Goal: Task Accomplishment & Management: Use online tool/utility

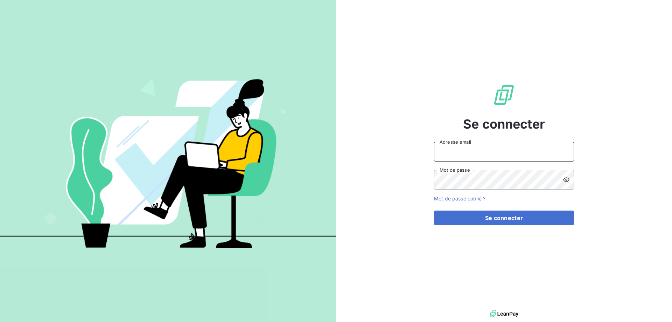
type input "[EMAIL_ADDRESS][DOMAIN_NAME]"
click at [535, 124] on span "Se connecter" at bounding box center [504, 123] width 82 height 19
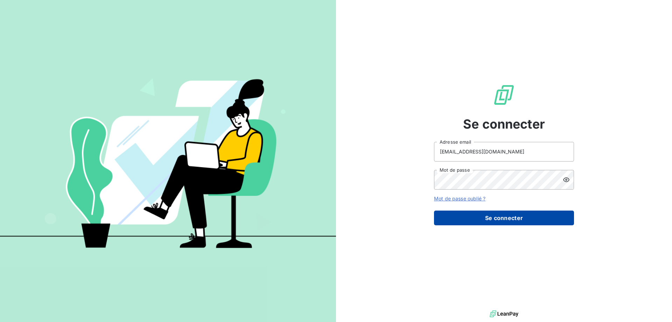
click at [517, 221] on button "Se connecter" at bounding box center [504, 217] width 140 height 15
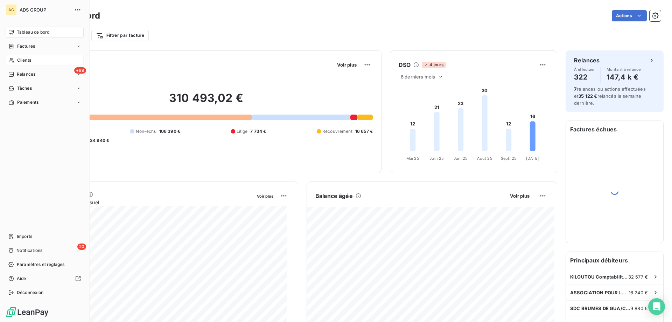
click at [12, 58] on icon at bounding box center [11, 60] width 6 height 6
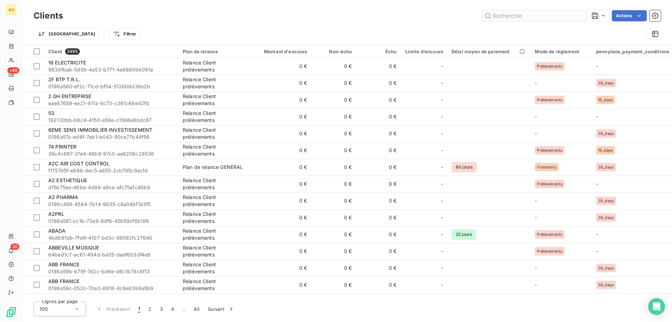
click at [527, 12] on input "text" at bounding box center [534, 15] width 105 height 11
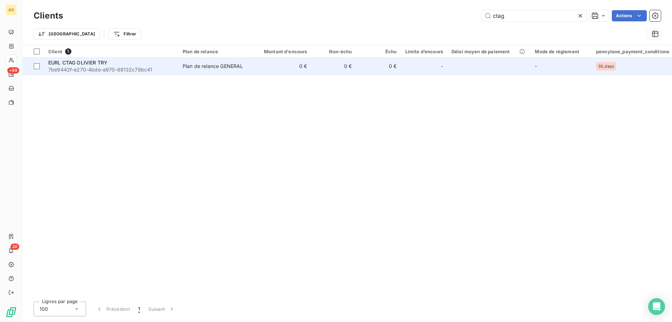
type input "ctag"
click at [67, 66] on span "7be9442f-e270-4bde-a970-68132c78bc41" at bounding box center [111, 69] width 126 height 7
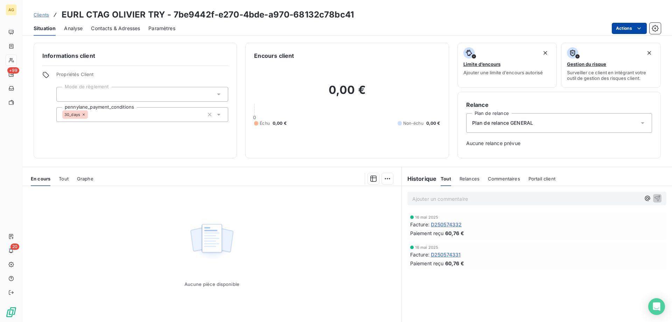
click at [623, 33] on html "AG +99 20 Clients EURL CTAG OLIVIER TRY - 7be9442f-e270-4bde-a970-68132c78bc41 …" at bounding box center [336, 161] width 672 height 322
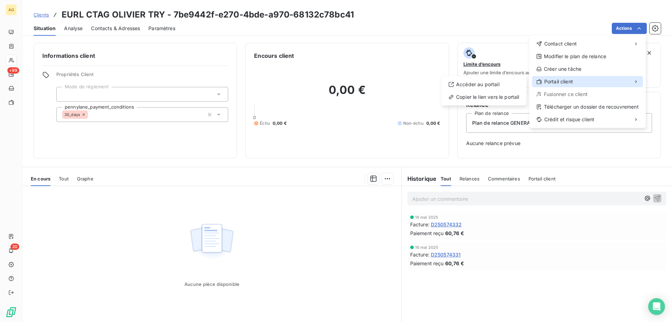
click at [611, 79] on div "Portail client" at bounding box center [587, 81] width 111 height 11
click at [486, 99] on div "Copier le lien vers le portail" at bounding box center [483, 96] width 79 height 11
